Goal: Task Accomplishment & Management: Complete application form

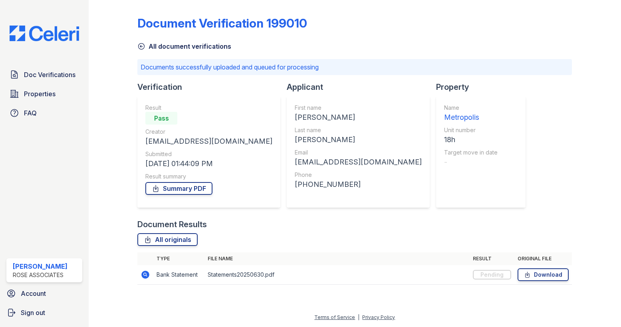
click at [444, 39] on div "All document verifications" at bounding box center [354, 44] width 435 height 14
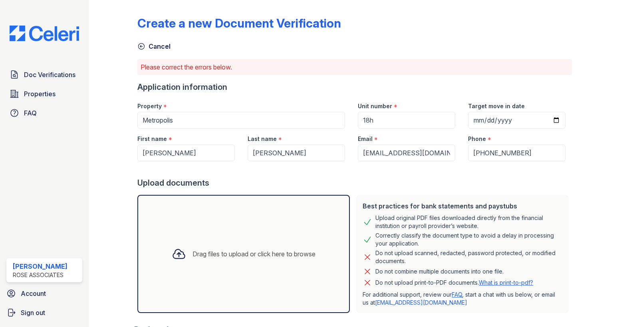
scroll to position [112, 0]
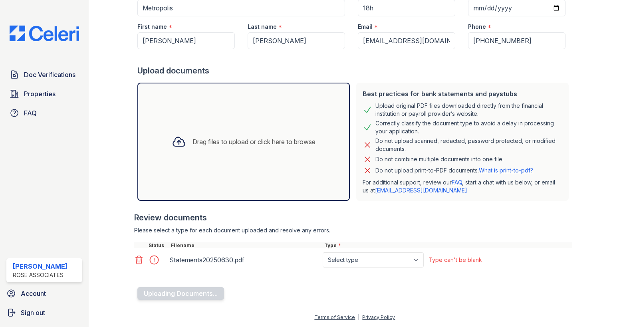
click at [139, 261] on icon at bounding box center [139, 260] width 10 height 10
click at [352, 264] on select "Select type Paystub Bank Statement Offer Letter Tax Documents Benefit Award Let…" at bounding box center [373, 260] width 101 height 15
select select "bank_statement"
click at [323, 253] on select "Select type Paystub Bank Statement Offer Letter Tax Documents Benefit Award Let…" at bounding box center [373, 260] width 101 height 15
click at [197, 296] on button "Uploading Documents..." at bounding box center [180, 293] width 87 height 13
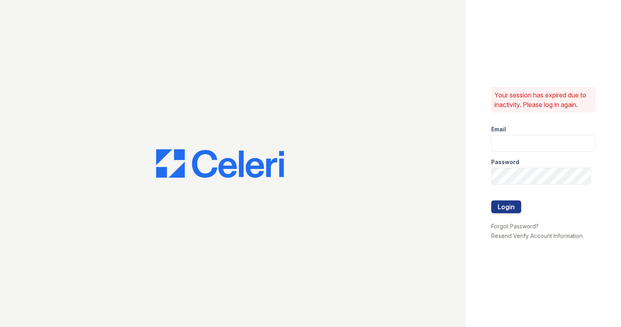
type input "[EMAIL_ADDRESS][DOMAIN_NAME]"
click at [497, 207] on button "Login" at bounding box center [507, 207] width 30 height 13
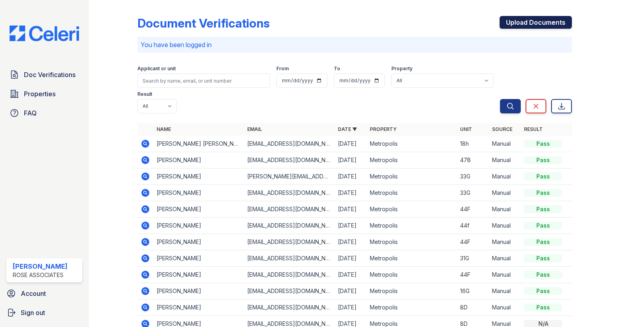
click at [513, 24] on link "Upload Documents" at bounding box center [536, 22] width 72 height 13
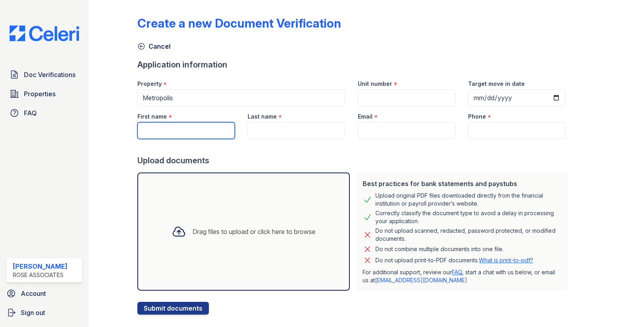
click at [179, 135] on input "First name" at bounding box center [186, 130] width 98 height 17
paste input "[PERSON_NAME]"
type input "[PERSON_NAME]"
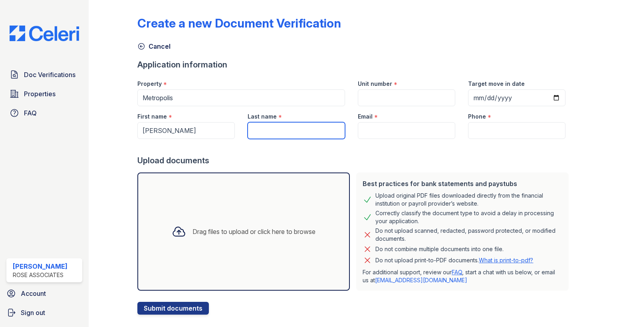
click at [281, 128] on input "Last name" at bounding box center [297, 130] width 98 height 17
paste input "[PERSON_NAME]"
type input "[PERSON_NAME]"
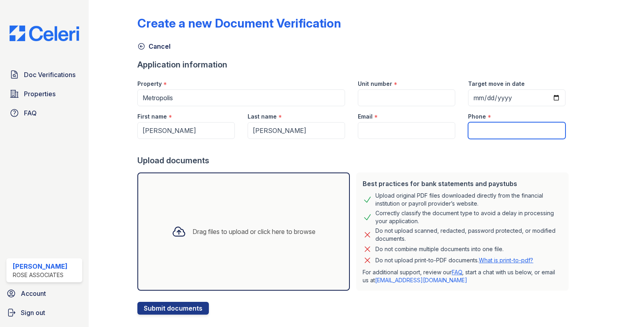
click at [468, 133] on input "Phone" at bounding box center [517, 130] width 98 height 17
paste input "(332) 733 - 8915"
type input "(332) 733 - 8915"
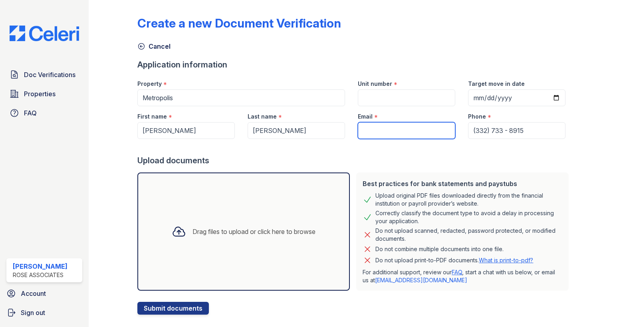
click at [407, 131] on input "Email" at bounding box center [407, 130] width 98 height 17
paste input "[EMAIL_ADDRESS][DOMAIN_NAME]"
type input "[EMAIL_ADDRESS][DOMAIN_NAME]"
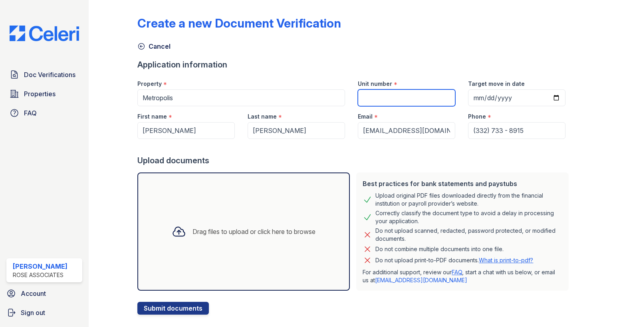
click at [393, 98] on input "Unit number" at bounding box center [407, 98] width 98 height 17
type input "18H"
click at [252, 52] on div "Create a new Document Verification Cancel Application information Property * [G…" at bounding box center [354, 159] width 435 height 312
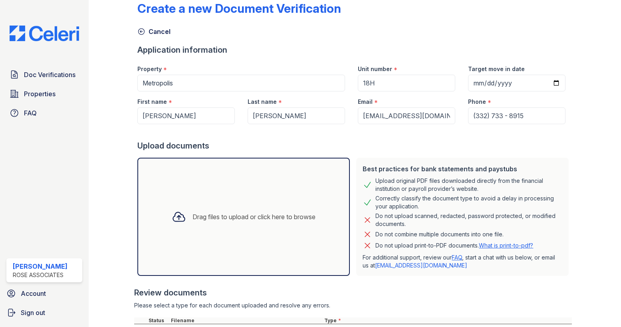
scroll to position [90, 0]
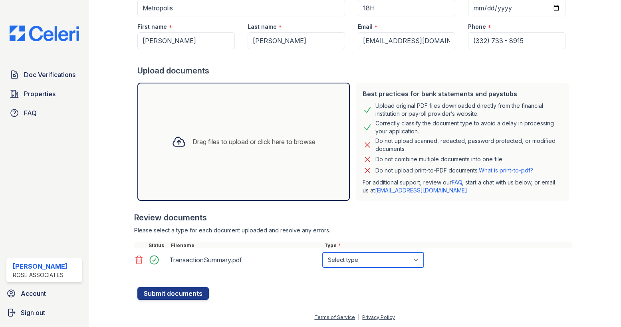
click at [333, 265] on select "Select type Paystub Bank Statement Offer Letter Tax Documents Benefit Award Let…" at bounding box center [373, 260] width 101 height 15
select select "bank_statement"
click at [323, 253] on select "Select type Paystub Bank Statement Offer Letter Tax Documents Benefit Award Let…" at bounding box center [373, 260] width 101 height 15
click at [190, 299] on button "Submit documents" at bounding box center [173, 293] width 72 height 13
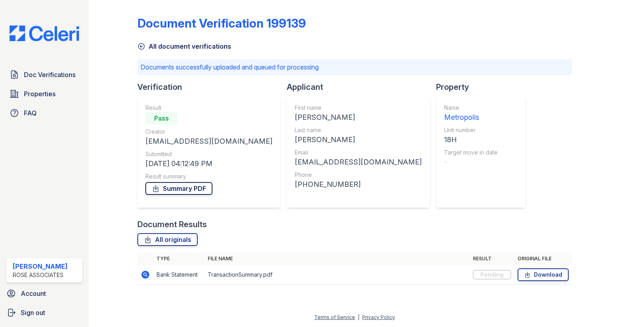
click at [178, 189] on link "Summary PDF" at bounding box center [178, 188] width 67 height 13
